Goal: Use online tool/utility: Utilize a website feature to perform a specific function

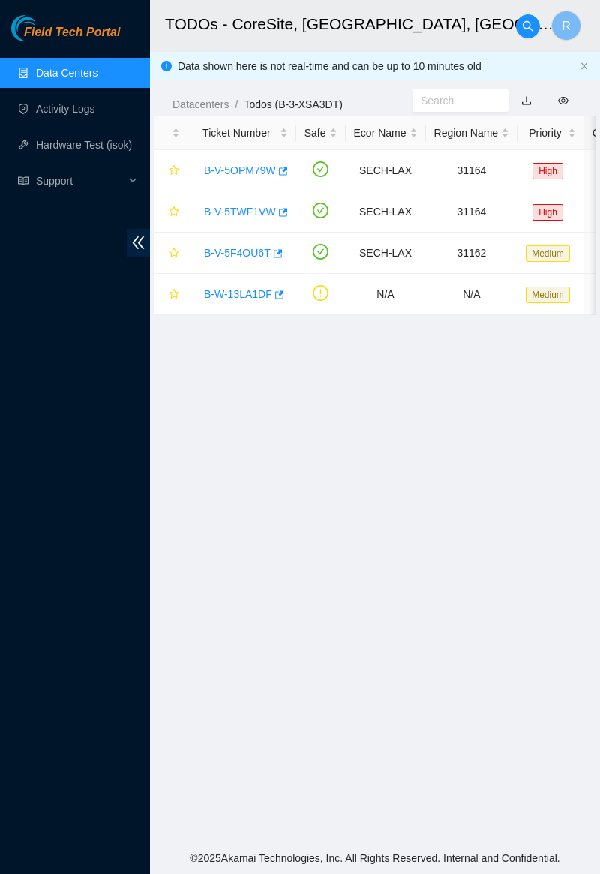
scroll to position [74, 0]
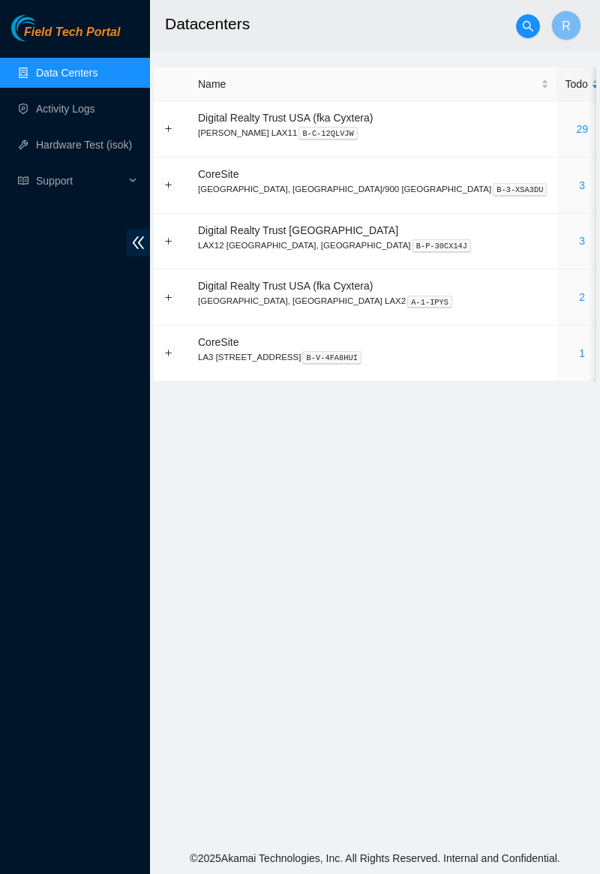
click at [558, 195] on td "3" at bounding box center [583, 186] width 50 height 56
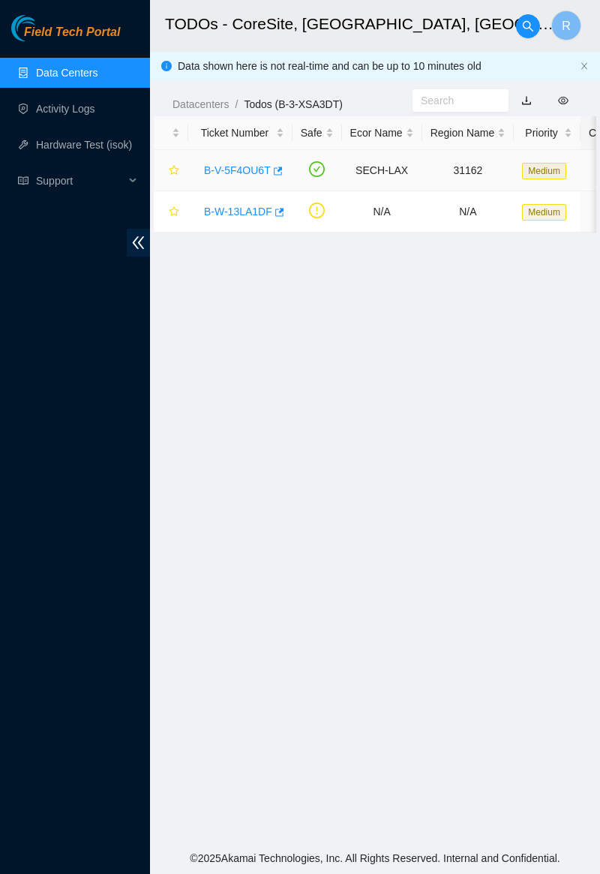
click at [252, 172] on link "B-V-5F4OU6T" at bounding box center [237, 170] width 67 height 12
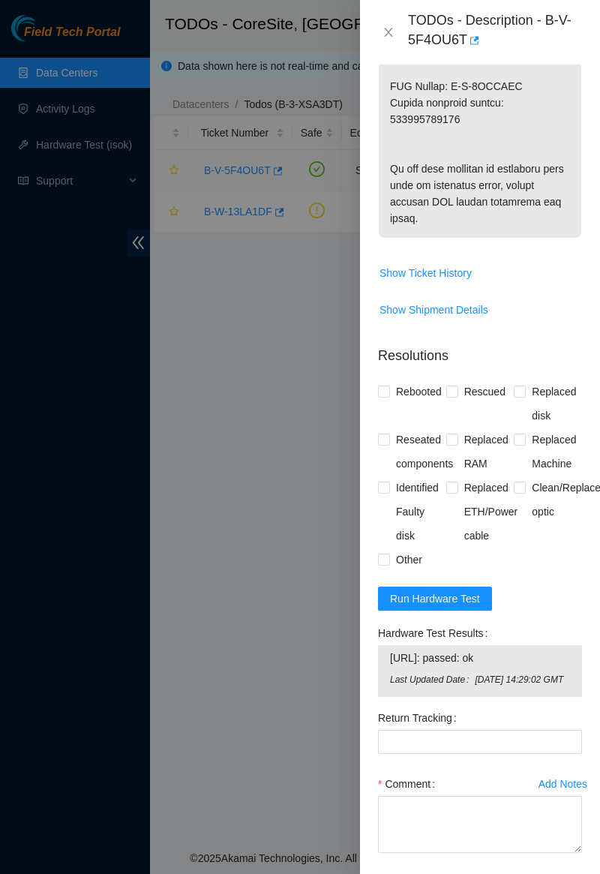
scroll to position [1410, 0]
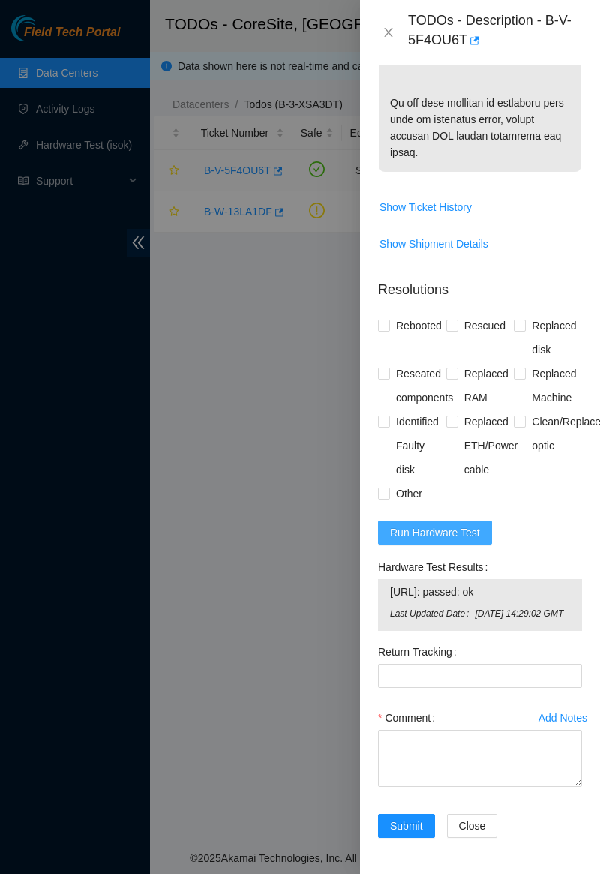
click at [469, 525] on span "Run Hardware Test" at bounding box center [435, 533] width 90 height 17
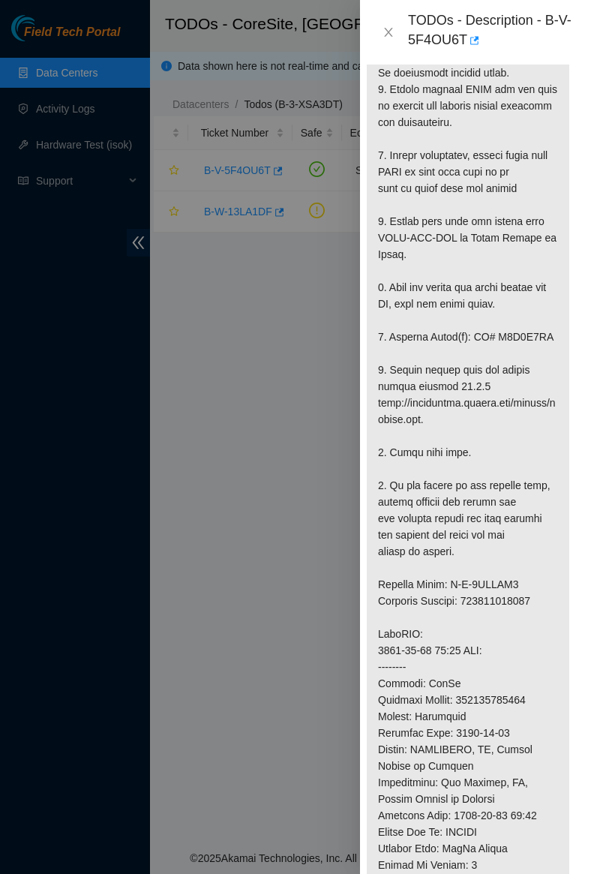
scroll to position [0, 12]
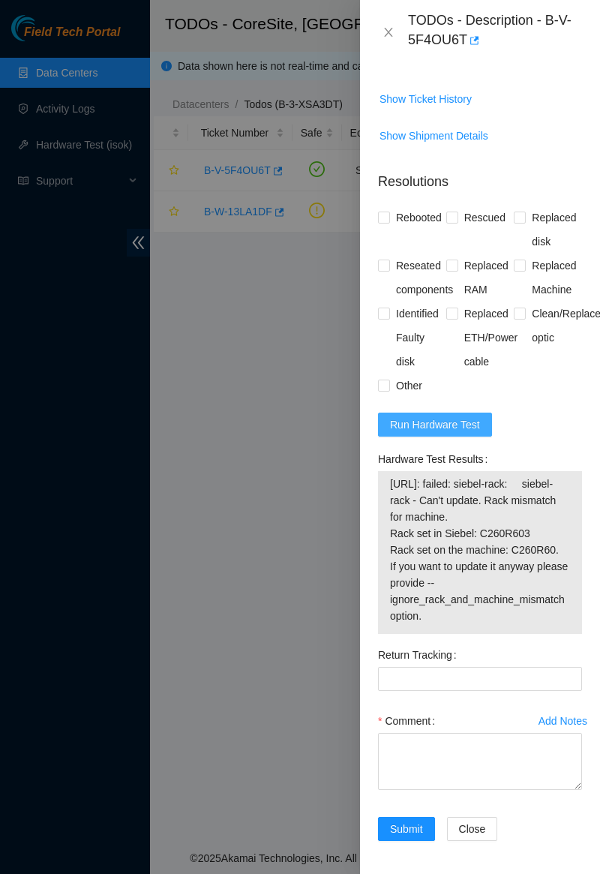
click at [447, 431] on button "Run Hardware Test" at bounding box center [435, 425] width 114 height 24
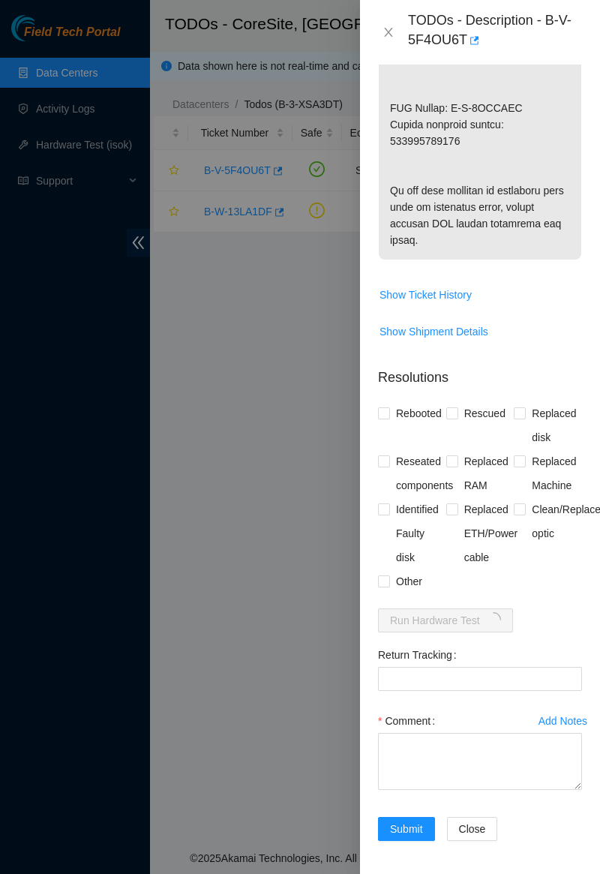
click at [593, 298] on div "Problem Type Hardware Rack Number C260-R0603 Machine Number 07 Serial Number CT…" at bounding box center [480, 470] width 240 height 810
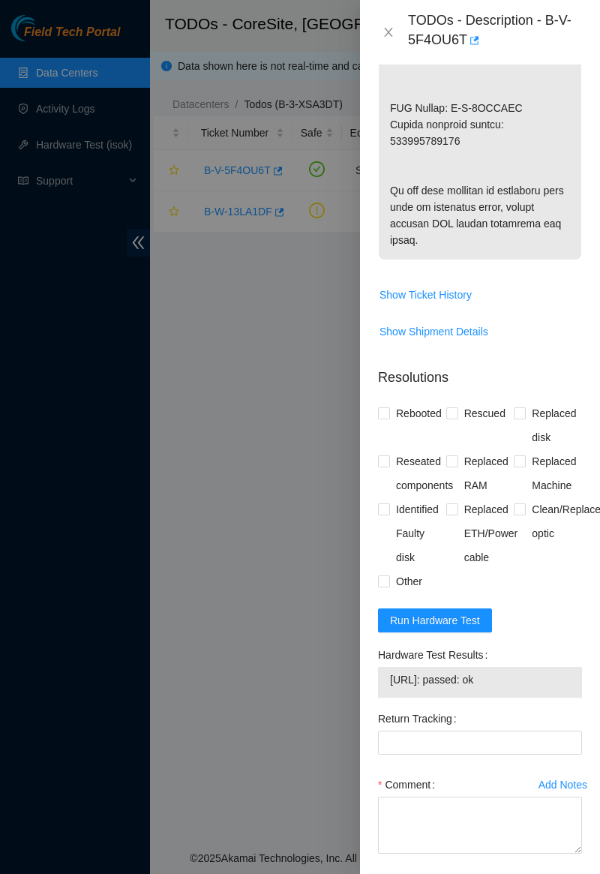
scroll to position [1375, 0]
